Goal: Download file/media

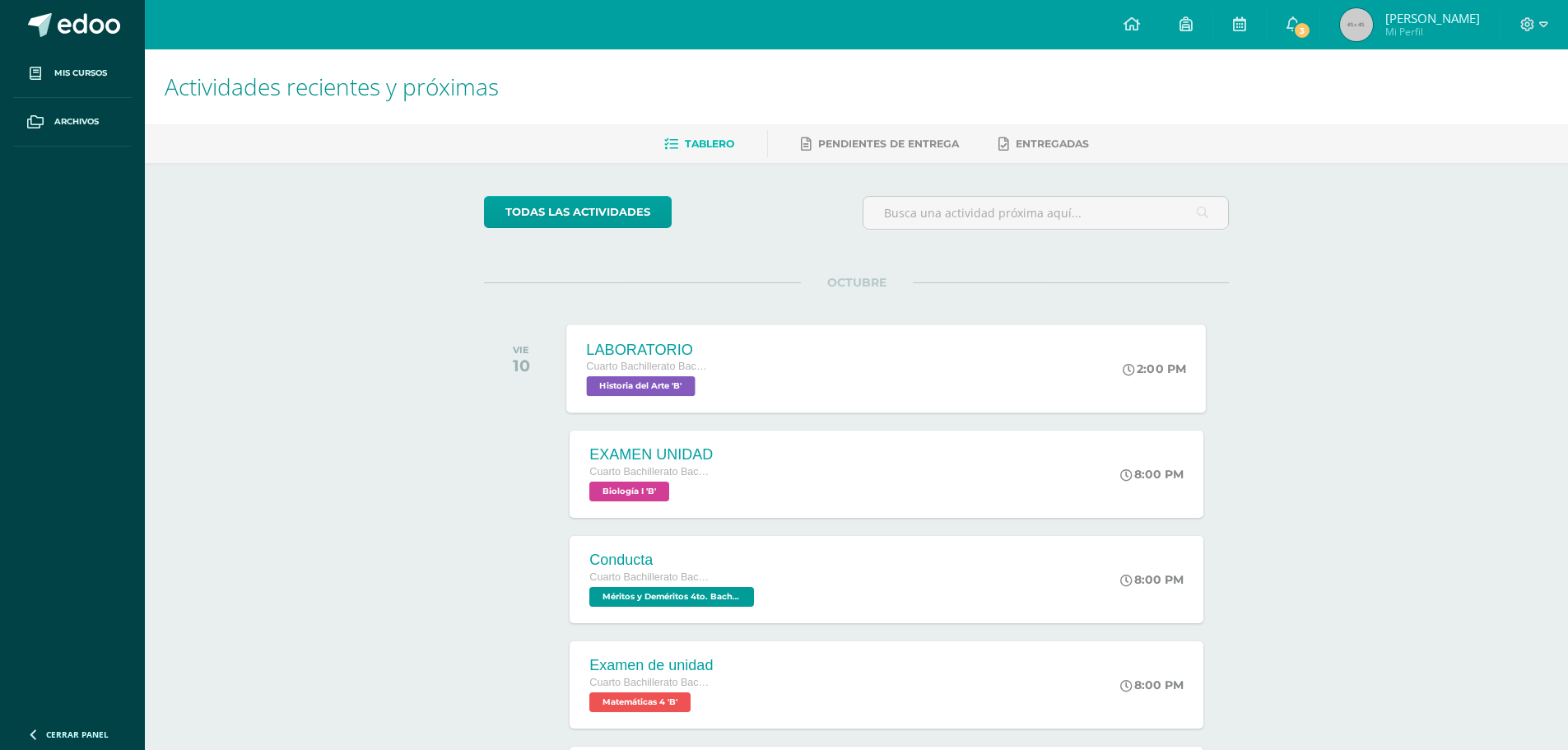
click at [749, 350] on div "LABORATORIO Cuarto Bachillerato Bachillerato en CCLL con Orientación en Diseño …" at bounding box center [886, 368] width 640 height 88
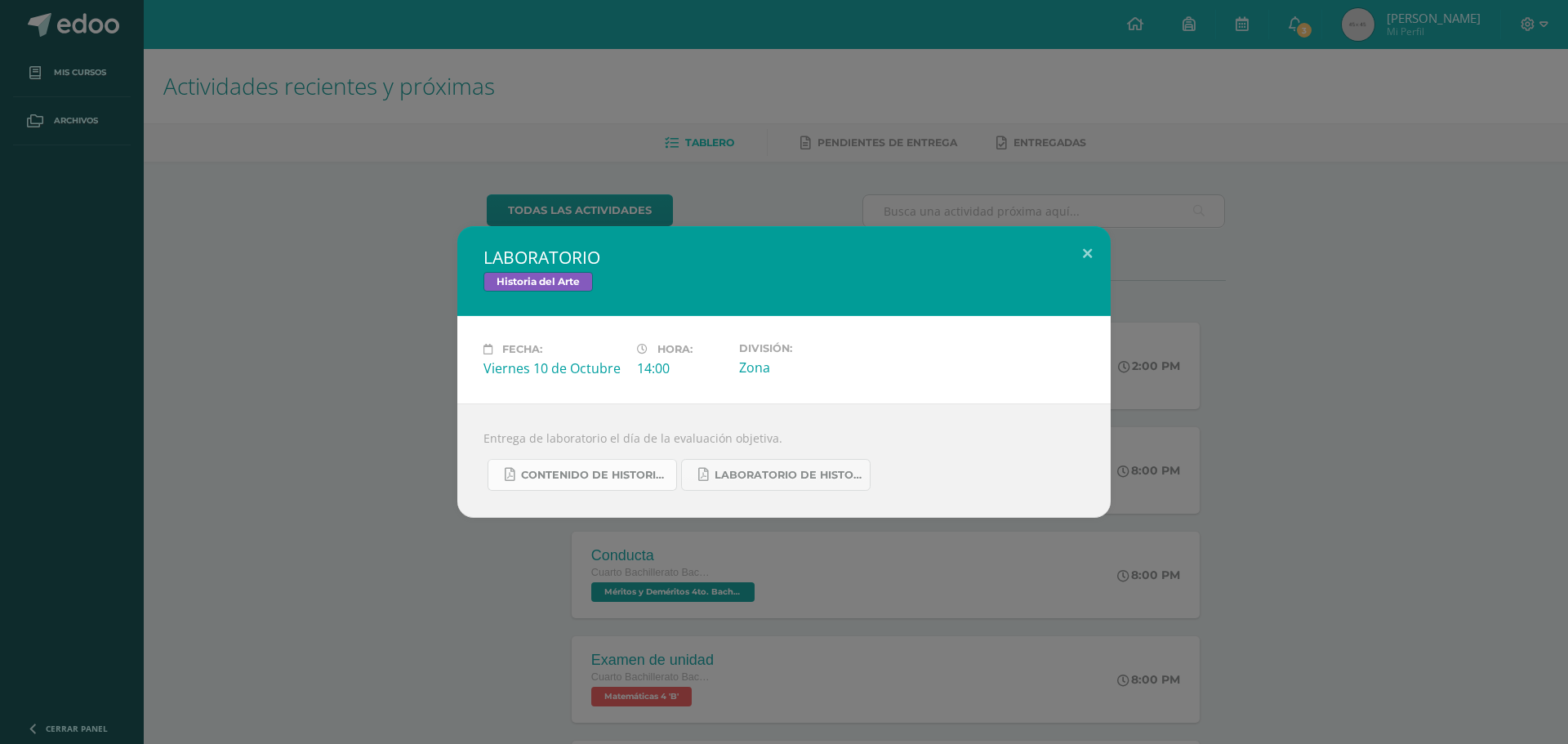
click at [558, 474] on span "CONTENIDO DE HISTORIA DEL ARTE UIV.pdf" at bounding box center [594, 475] width 147 height 13
click at [541, 472] on span "CONTENIDO DE HISTORIA DEL ARTE UIV.pdf" at bounding box center [594, 475] width 147 height 13
click at [741, 477] on span "LABORATORIO DE HISTORIA DEL ARTE.pdf" at bounding box center [788, 475] width 147 height 13
drag, startPoint x: 1234, startPoint y: 274, endPoint x: 1240, endPoint y: 264, distance: 11.7
click at [1234, 273] on div "LABORATORIO Historia del Arte Fecha: Viernes 10 de Octubre Hora: 14:00 División…" at bounding box center [784, 372] width 1555 height 292
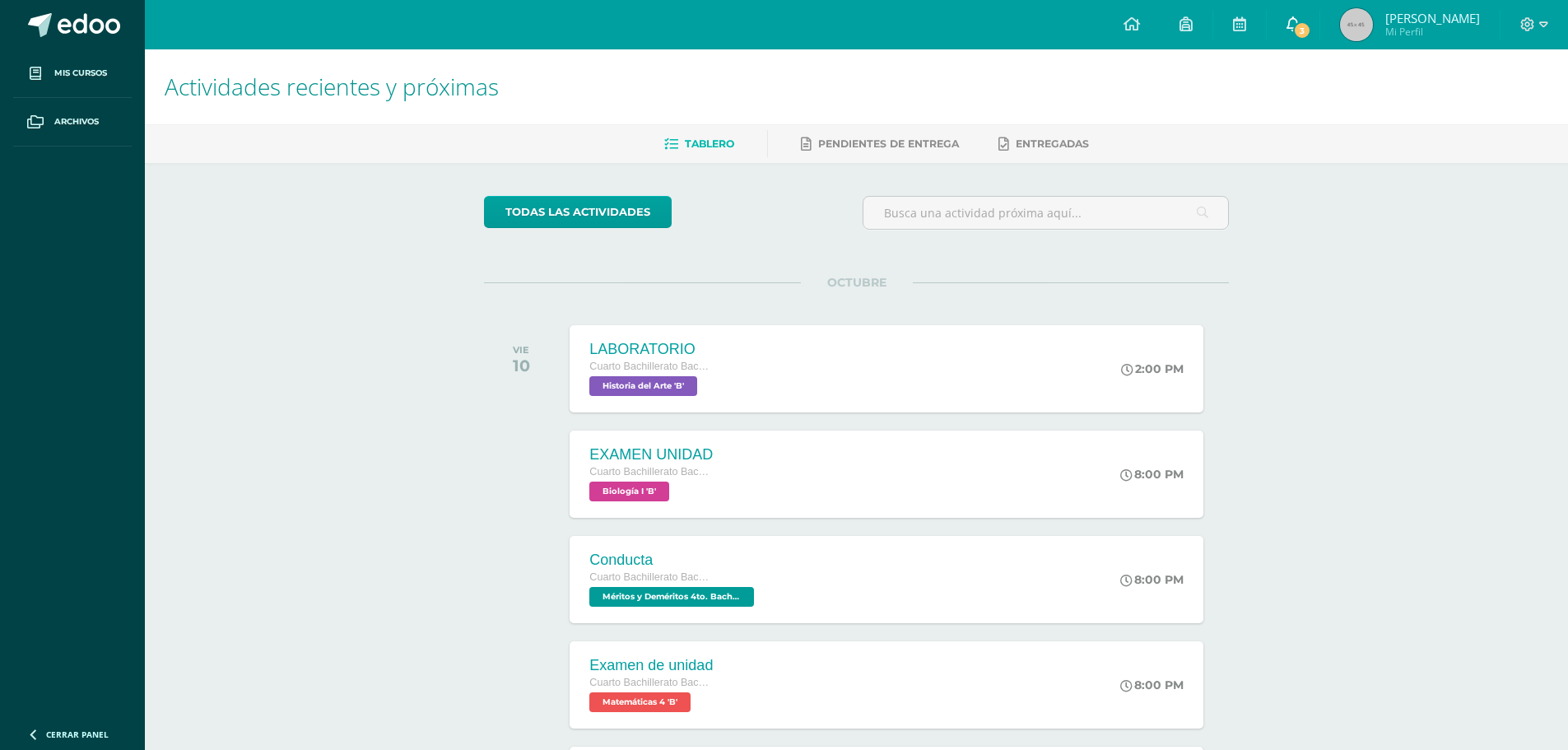
click at [1278, 22] on link "3" at bounding box center [1293, 25] width 53 height 50
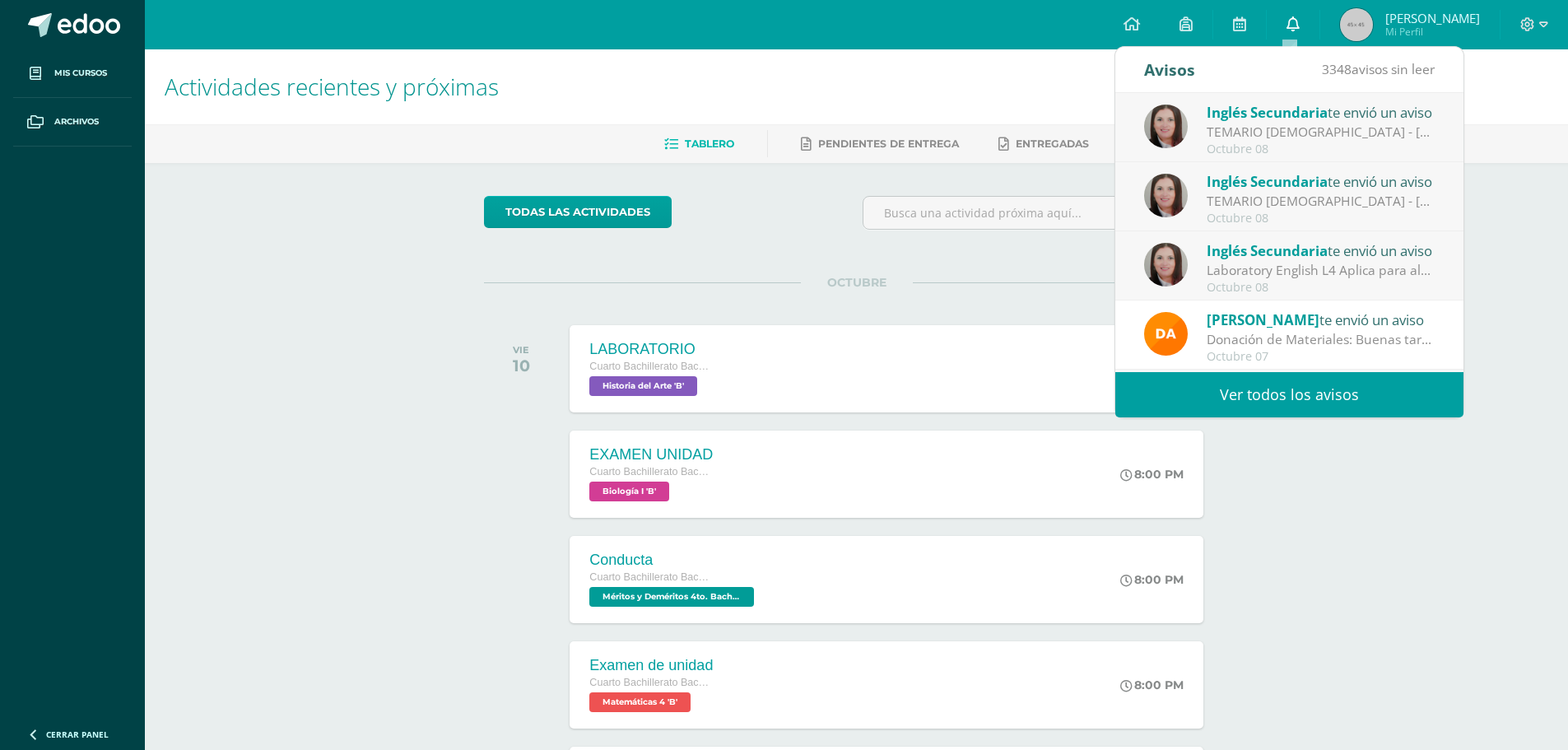
click at [1278, 22] on link "0" at bounding box center [1293, 25] width 53 height 50
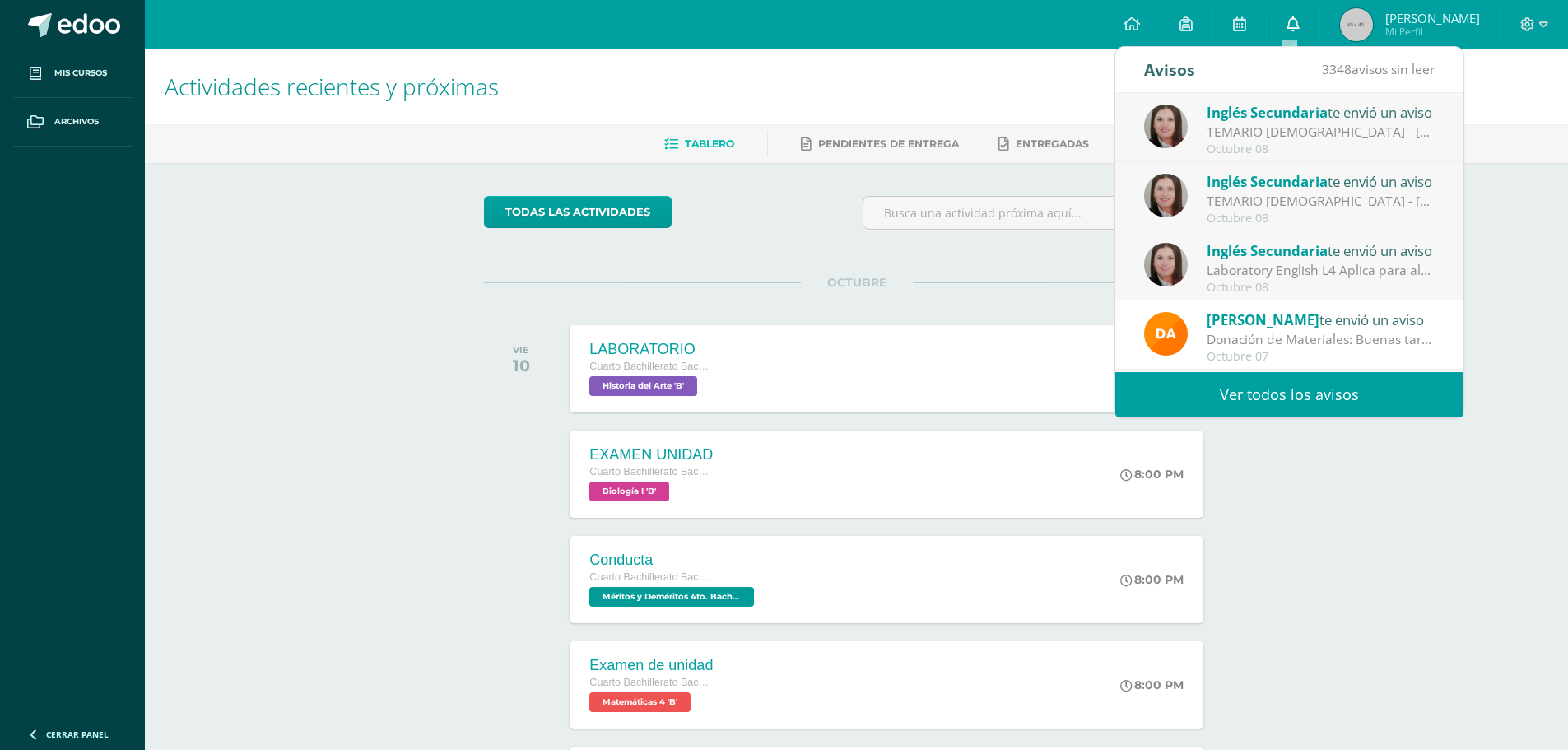
click at [1278, 22] on link "0" at bounding box center [1293, 25] width 53 height 50
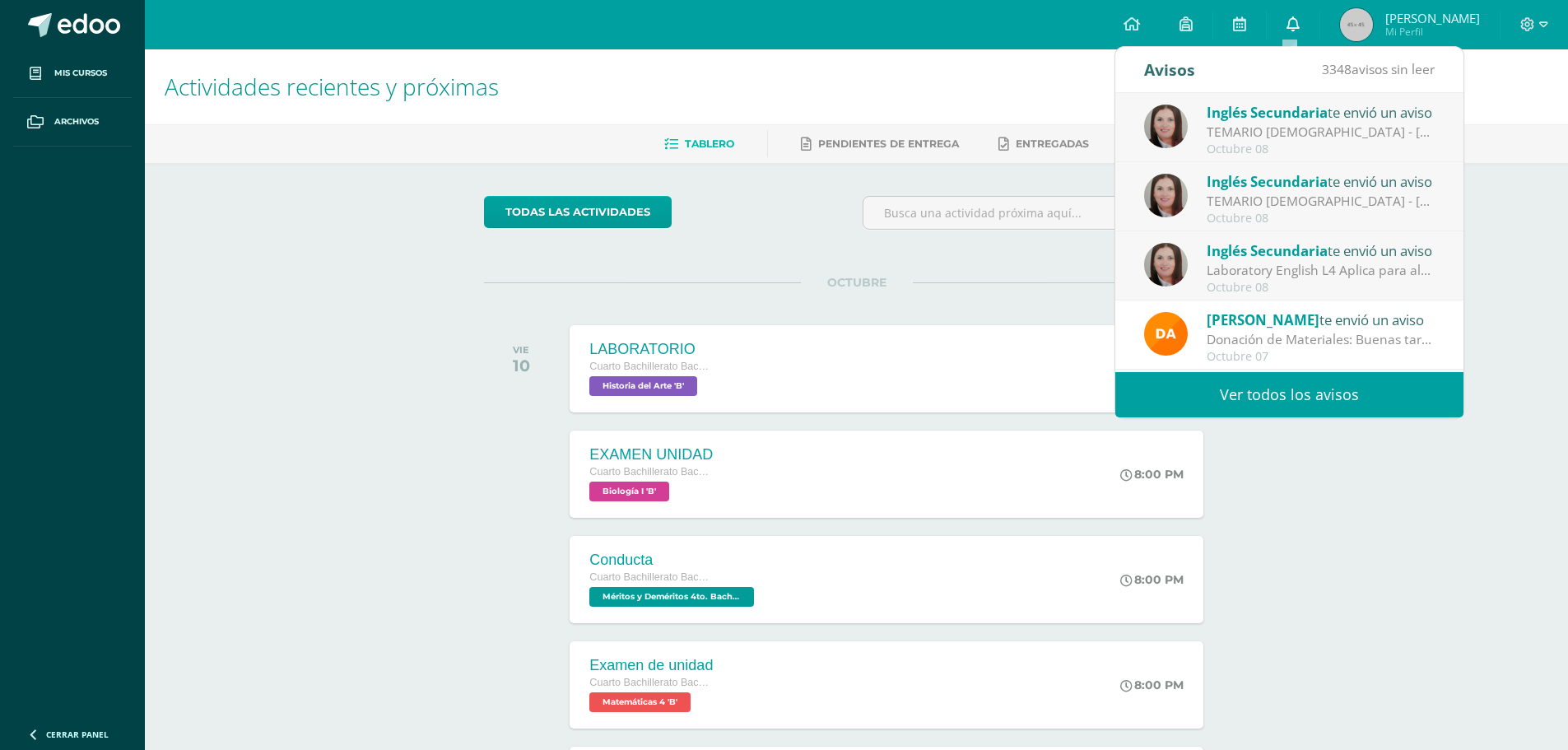
click at [1278, 22] on link "0" at bounding box center [1293, 25] width 53 height 50
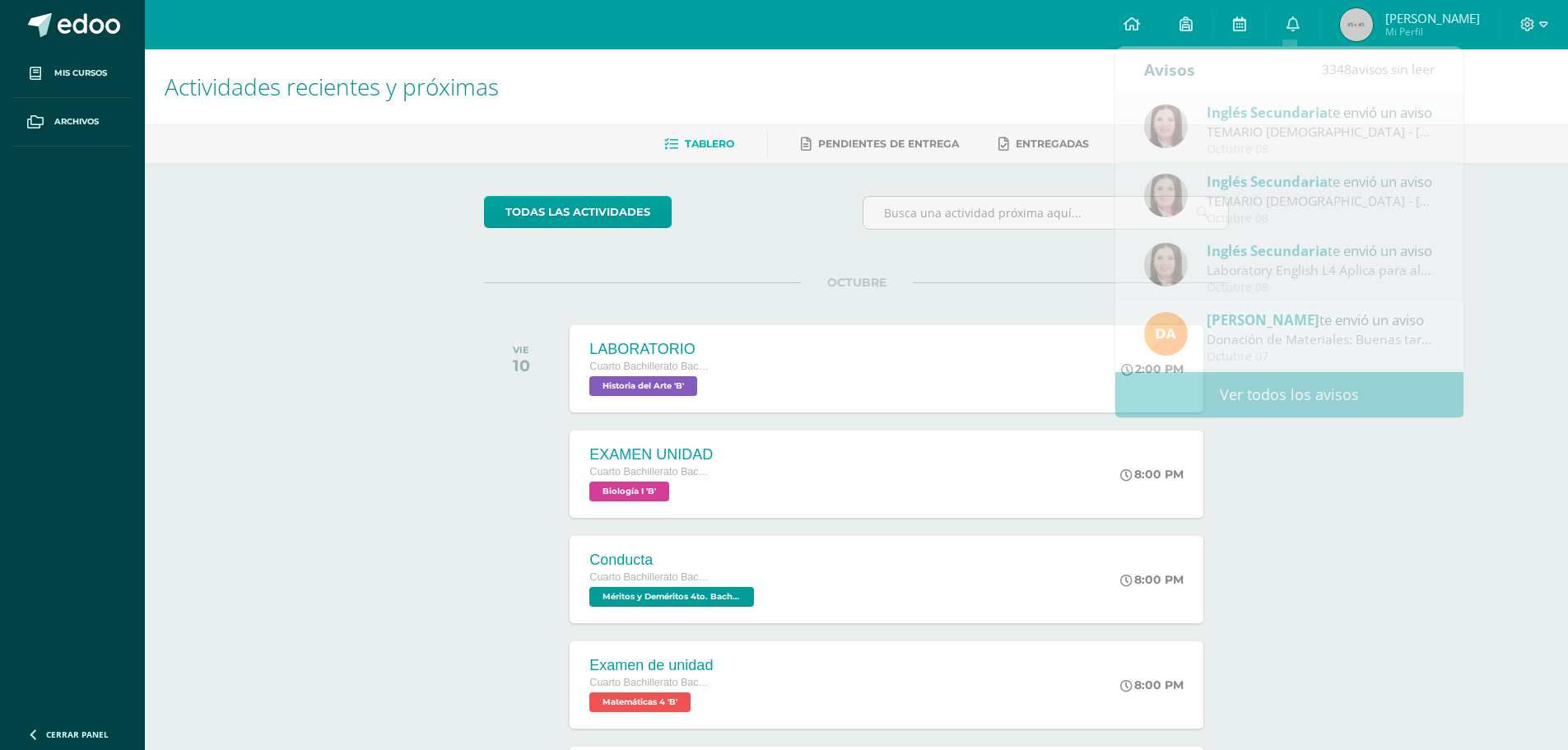
click at [1278, 552] on div "Actividades recientes y próximas Tablero Pendientes de entrega Entregadas todas…" at bounding box center [856, 546] width 1423 height 994
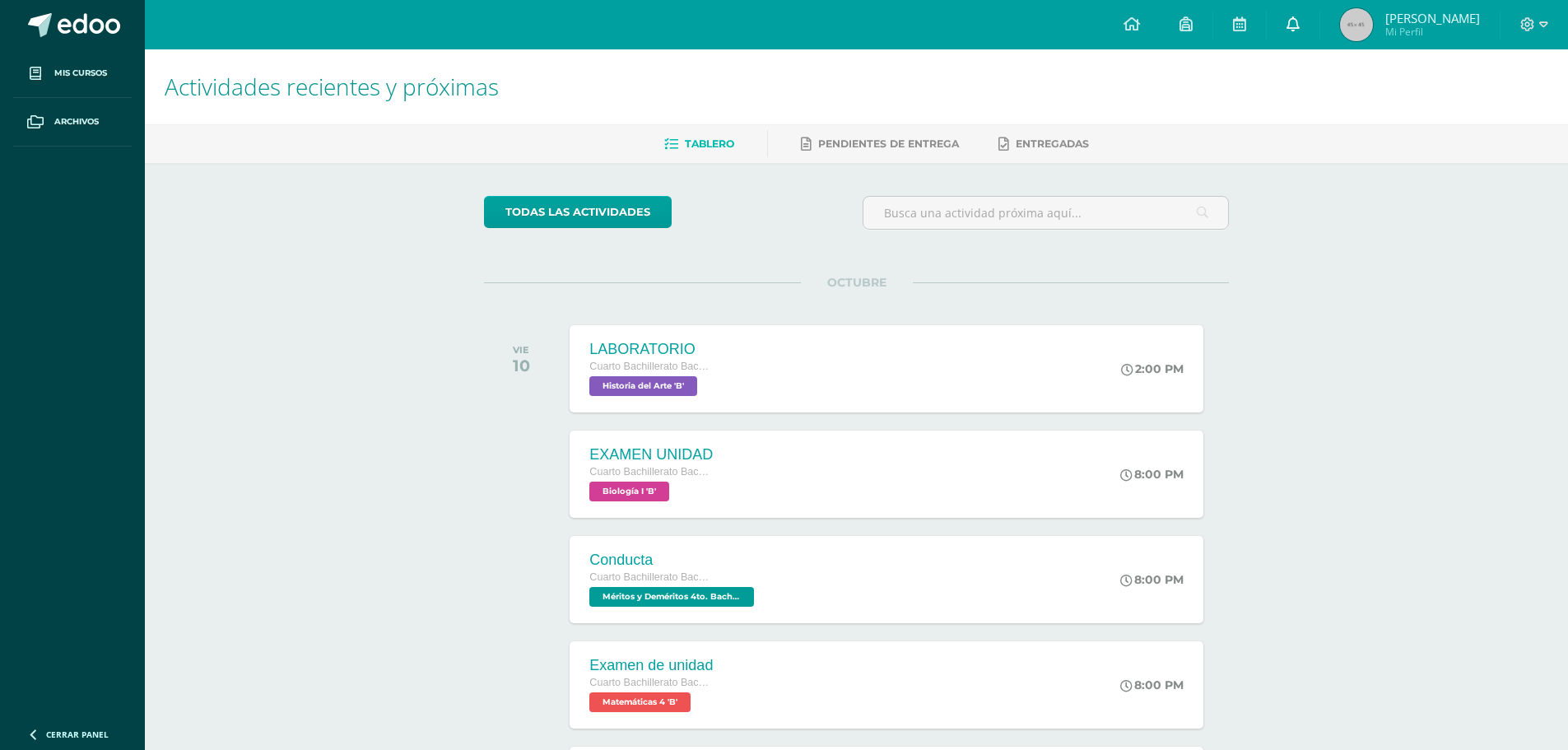
click at [1287, 20] on icon at bounding box center [1293, 24] width 13 height 15
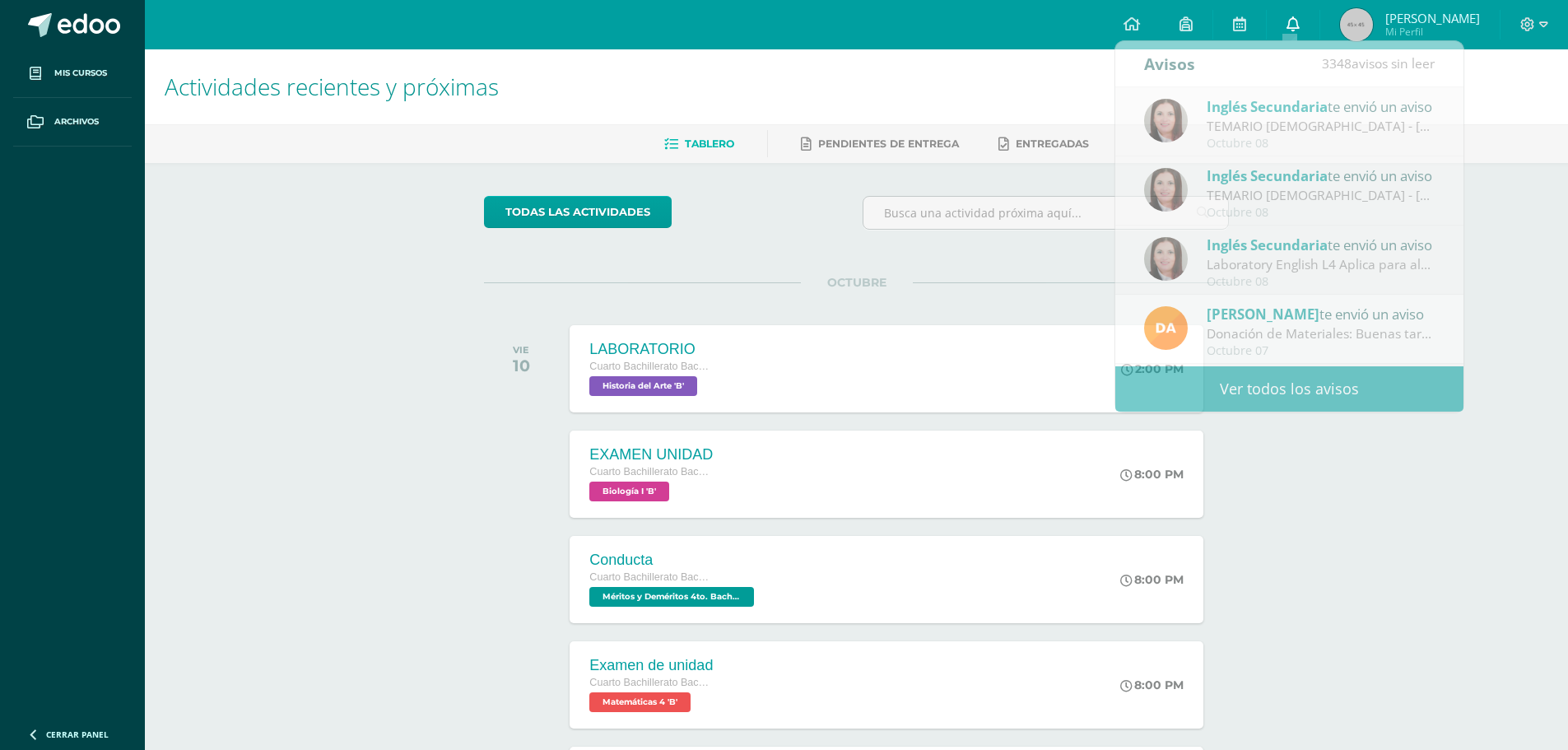
click at [1287, 20] on icon at bounding box center [1293, 24] width 13 height 15
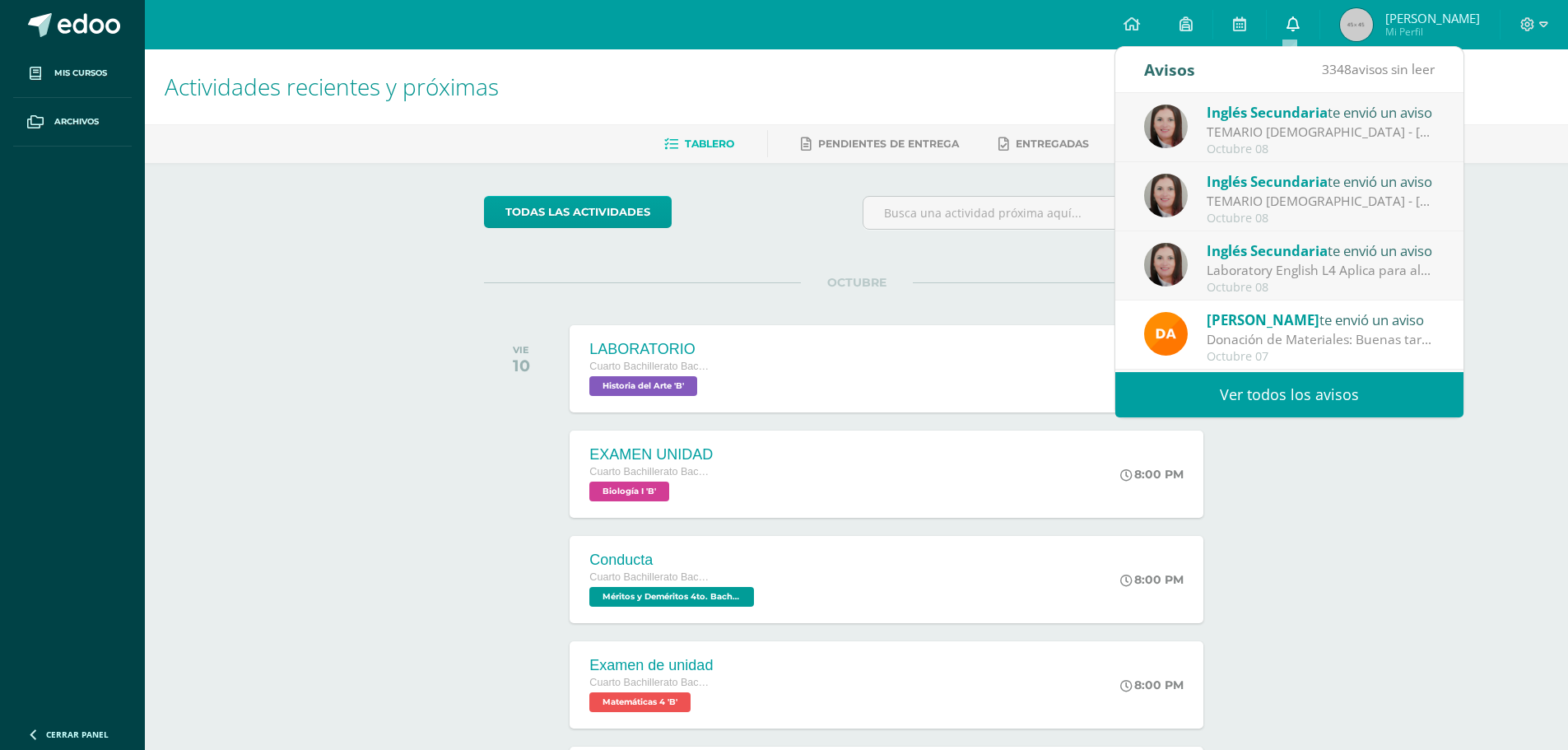
click at [1287, 20] on icon at bounding box center [1293, 24] width 13 height 15
click at [1287, 18] on icon at bounding box center [1293, 24] width 13 height 15
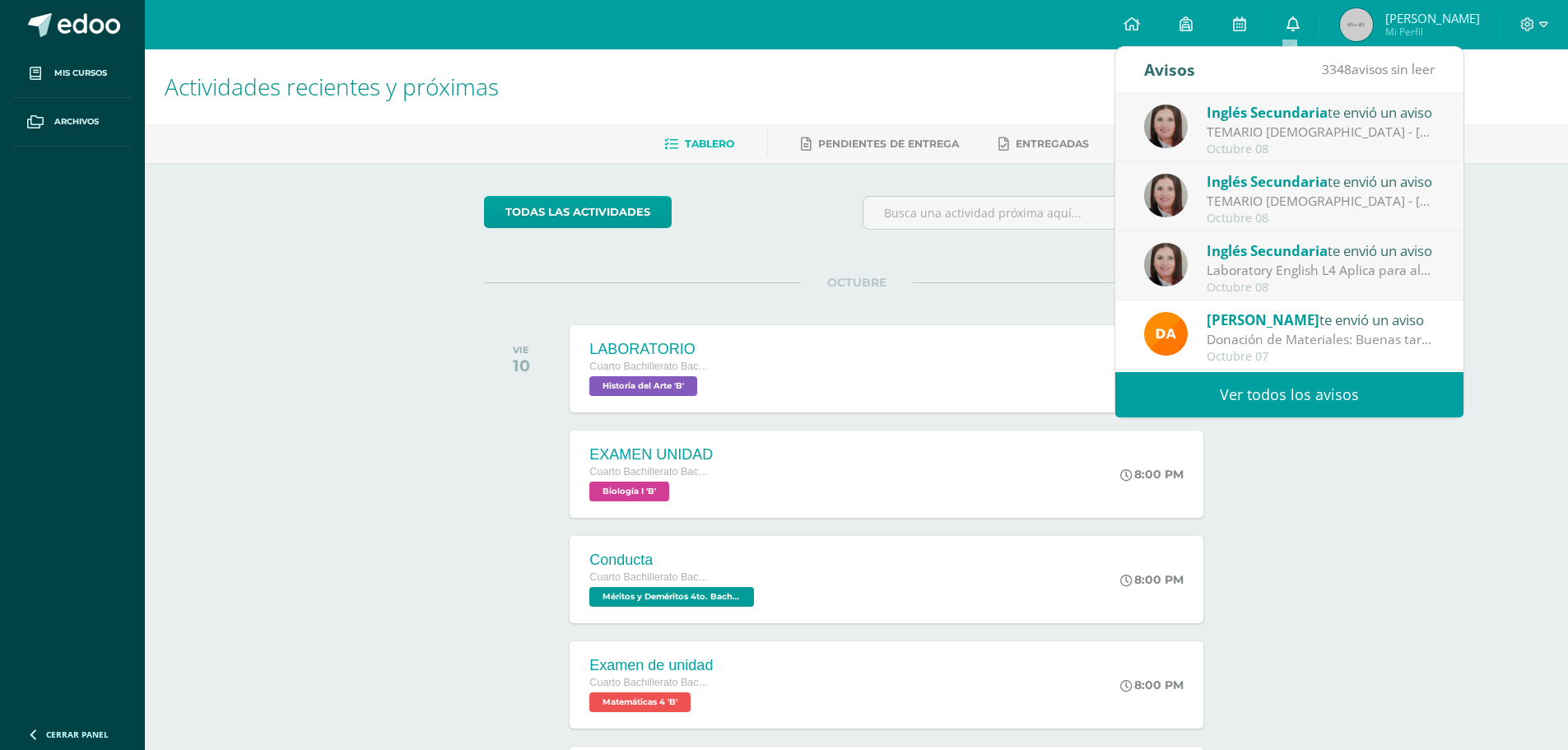
click at [1279, 17] on link "0" at bounding box center [1293, 25] width 53 height 50
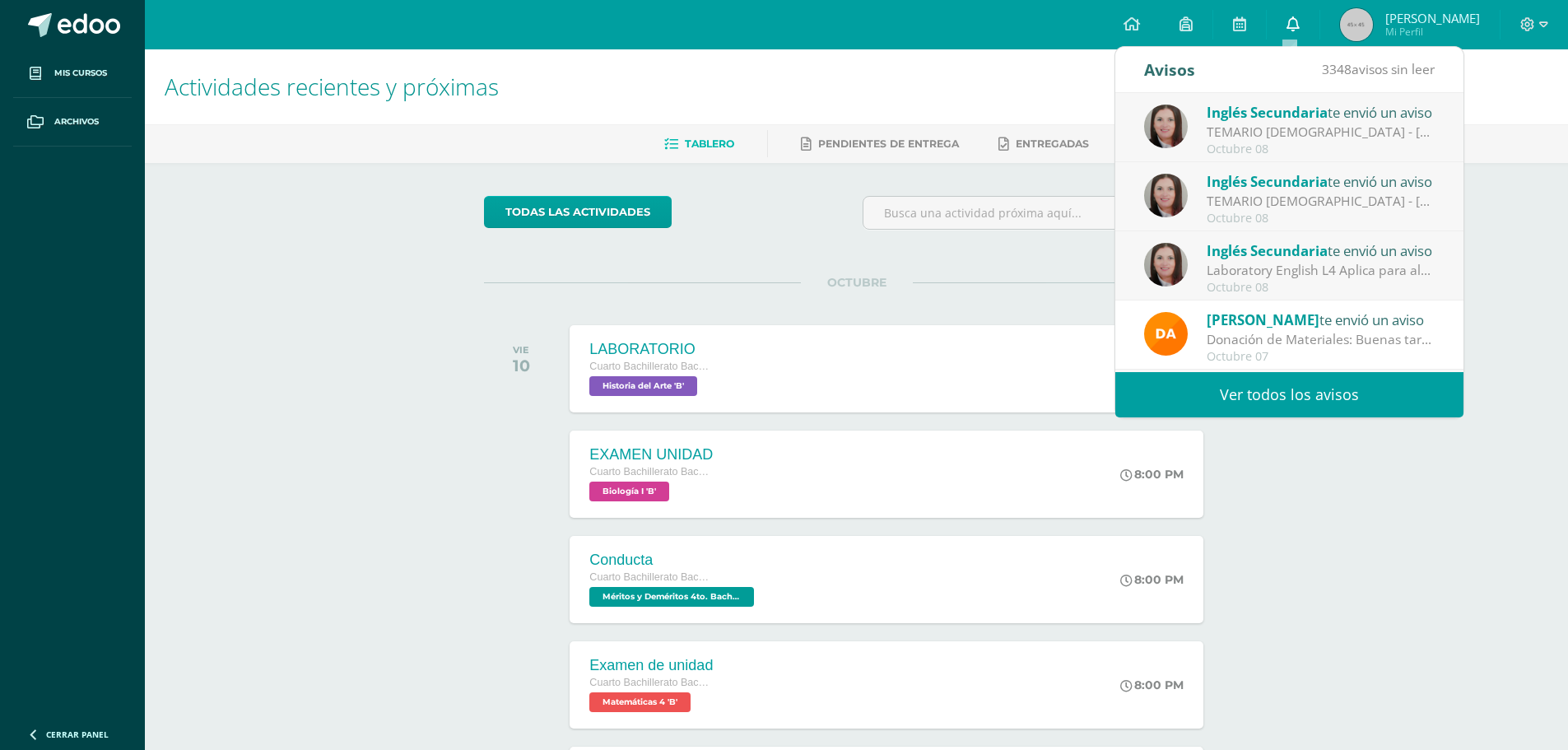
click at [1279, 17] on link "0" at bounding box center [1293, 25] width 53 height 50
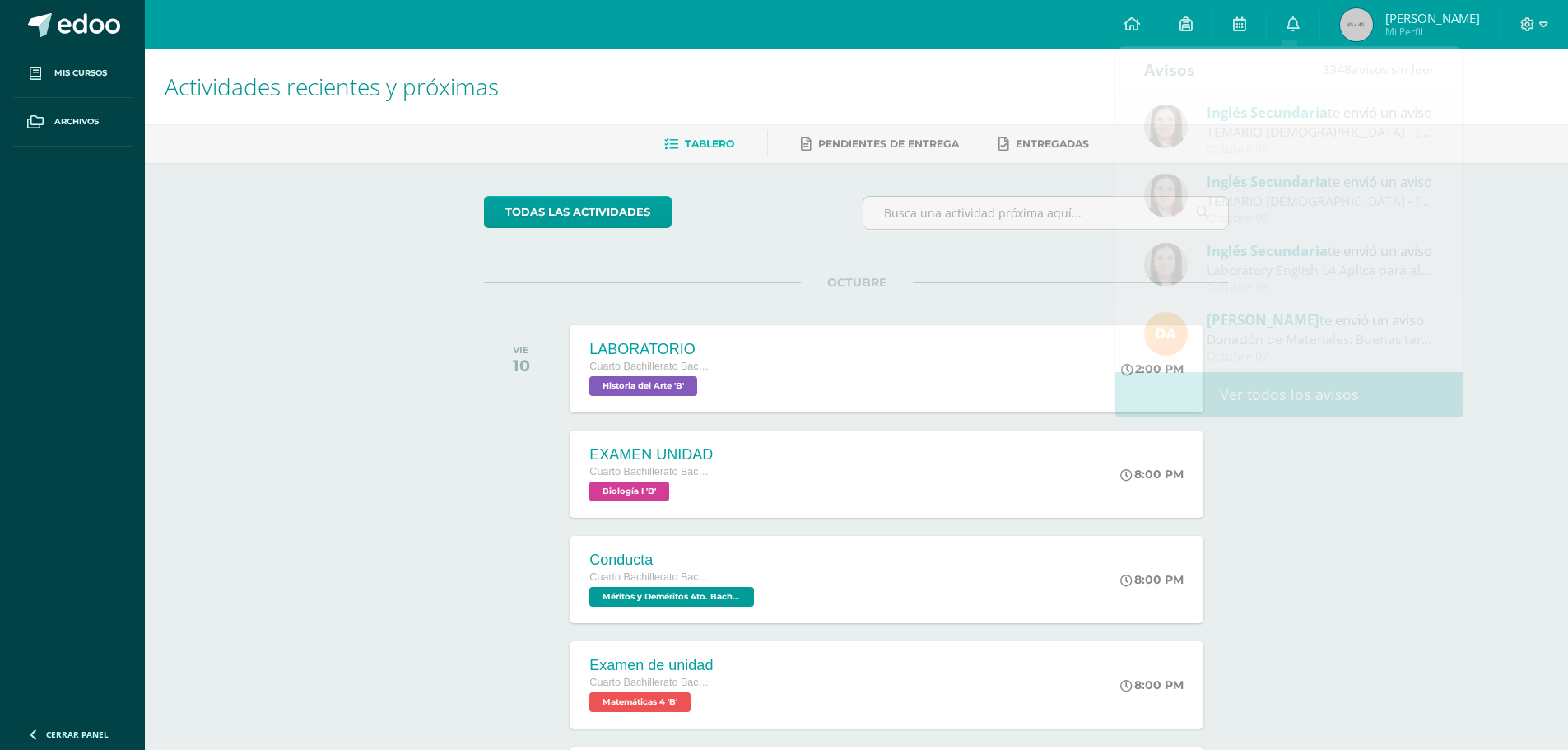
click at [1278, 474] on div "Actividades recientes y próximas Tablero Pendientes de entrega Entregadas todas…" at bounding box center [856, 546] width 1423 height 994
